Goal: Navigation & Orientation: Find specific page/section

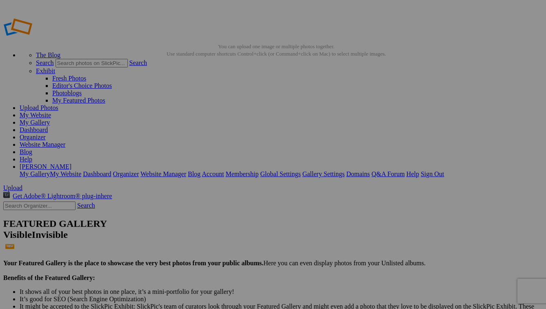
click at [51, 112] on link "My Website" at bounding box center [35, 115] width 31 height 7
